Goal: Navigation & Orientation: Find specific page/section

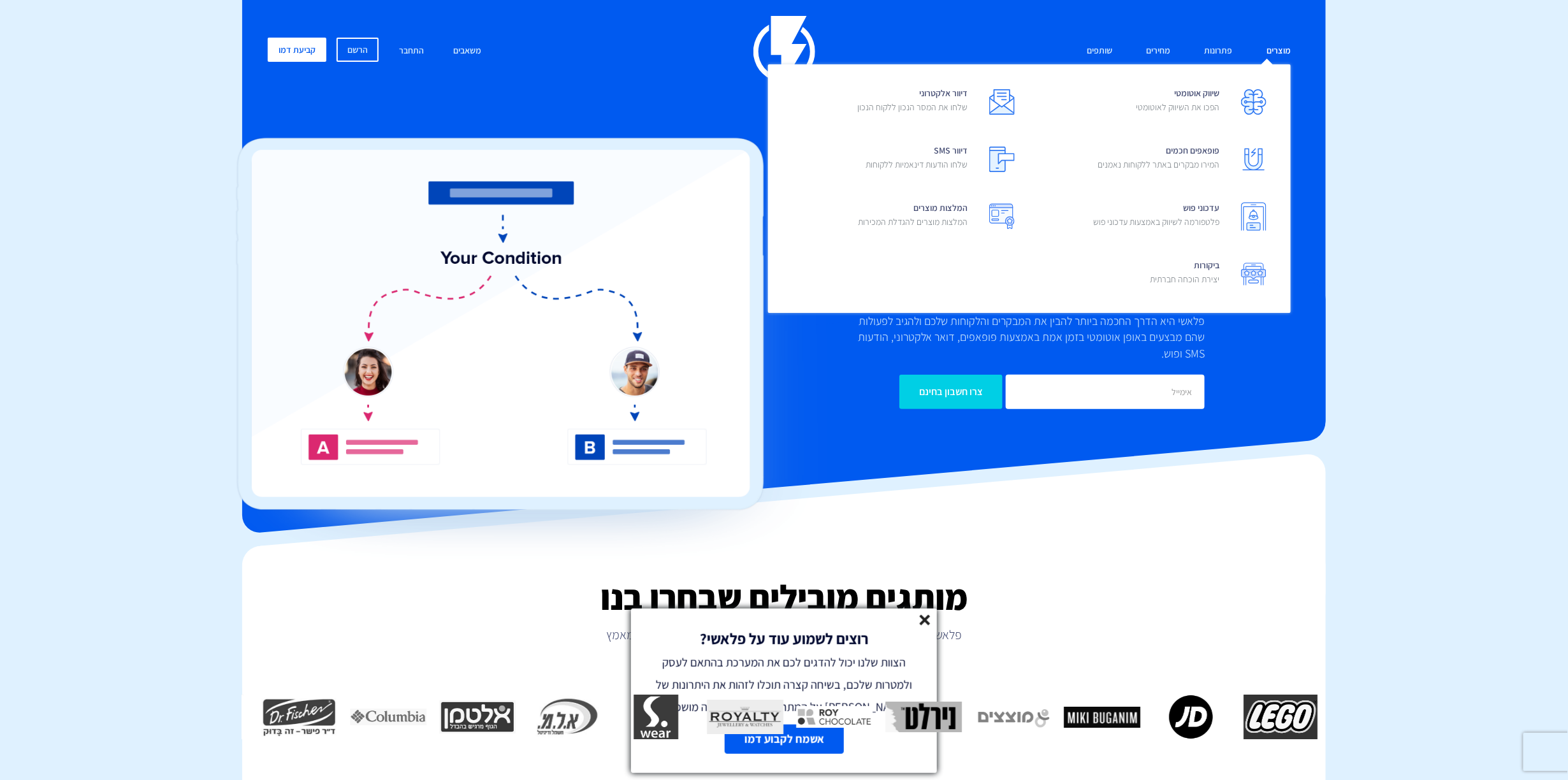
click at [1277, 51] on link "מוצרים" at bounding box center [1279, 51] width 43 height 28
